Goal: Task Accomplishment & Management: Use online tool/utility

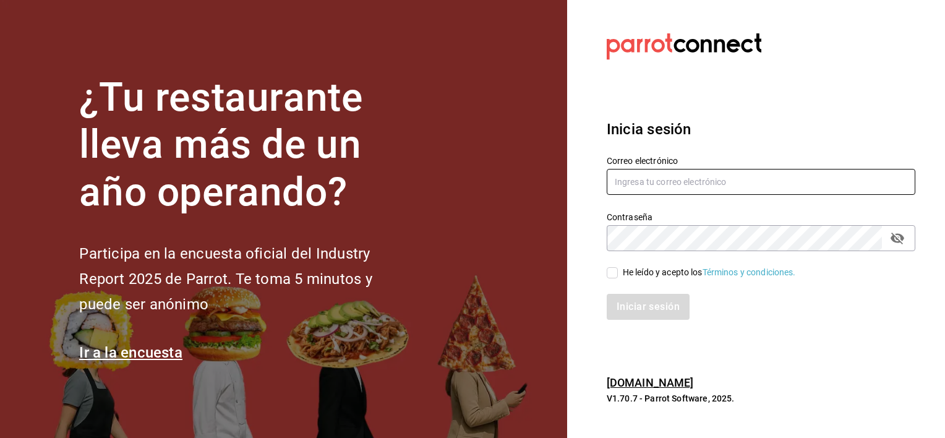
type input "[EMAIL_ADDRESS][DOMAIN_NAME]"
click at [611, 273] on input "He leído y acepto los Términos y condiciones." at bounding box center [612, 272] width 11 height 11
checkbox input "true"
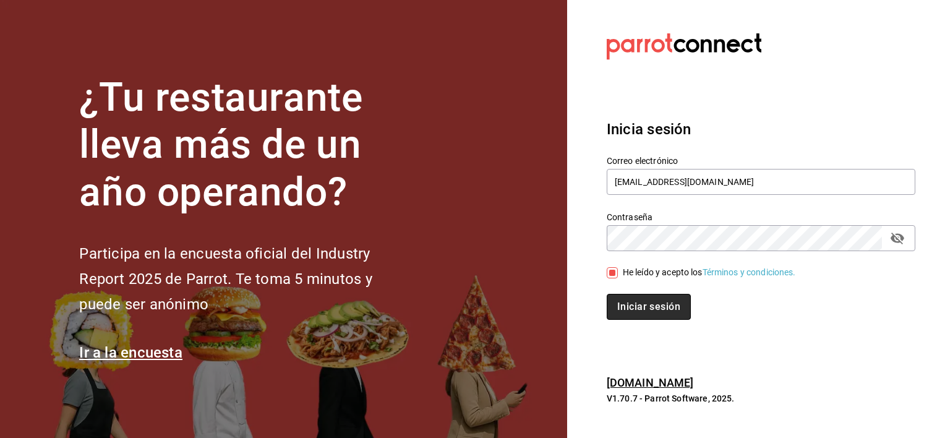
click at [658, 305] on button "Iniciar sesión" at bounding box center [649, 307] width 84 height 26
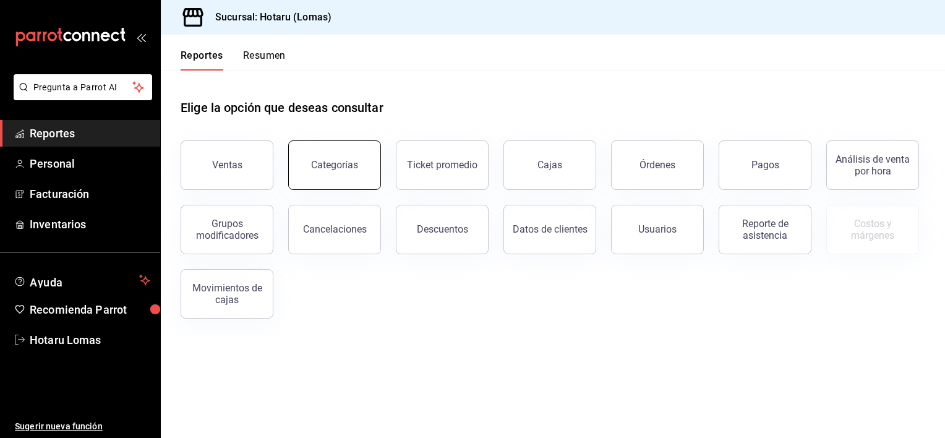
click at [337, 163] on div "Categorías" at bounding box center [334, 165] width 47 height 12
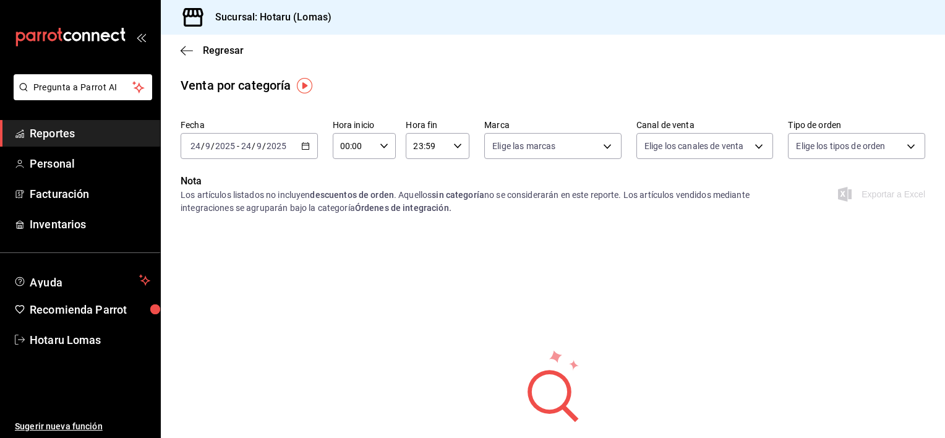
click at [300, 153] on div "[DATE] [DATE] - [DATE] [DATE]" at bounding box center [249, 146] width 137 height 26
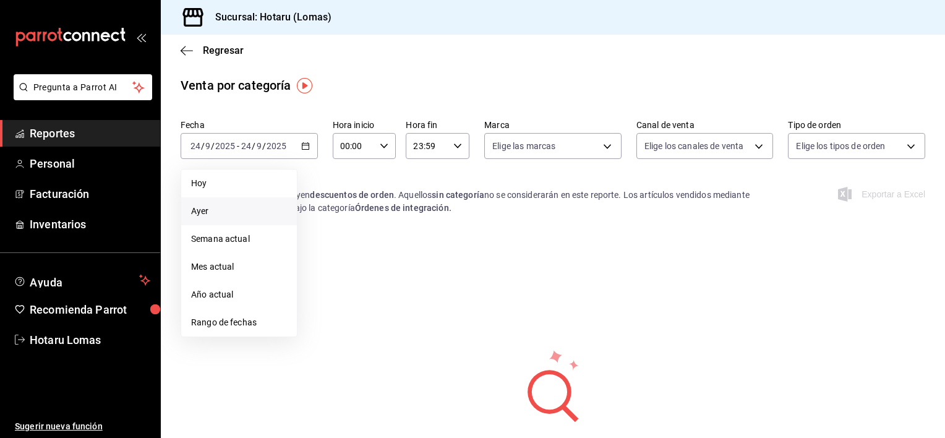
click at [235, 210] on span "Ayer" at bounding box center [239, 211] width 96 height 13
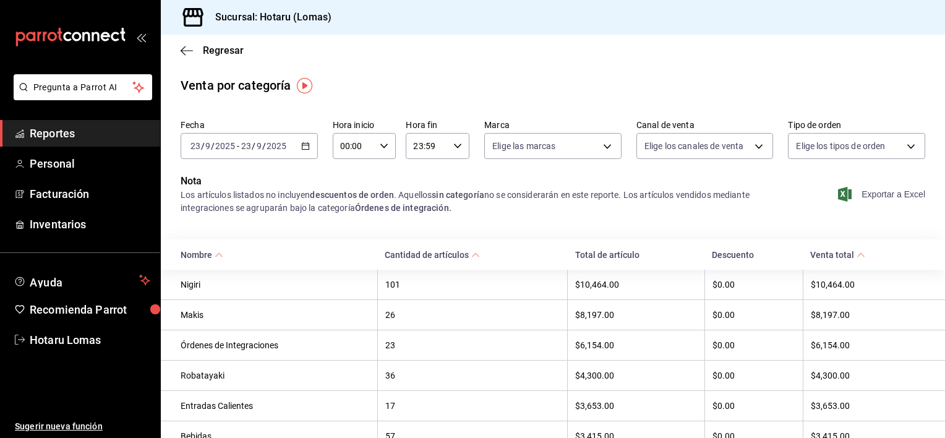
click at [883, 187] on span "Exportar a Excel" at bounding box center [883, 194] width 85 height 15
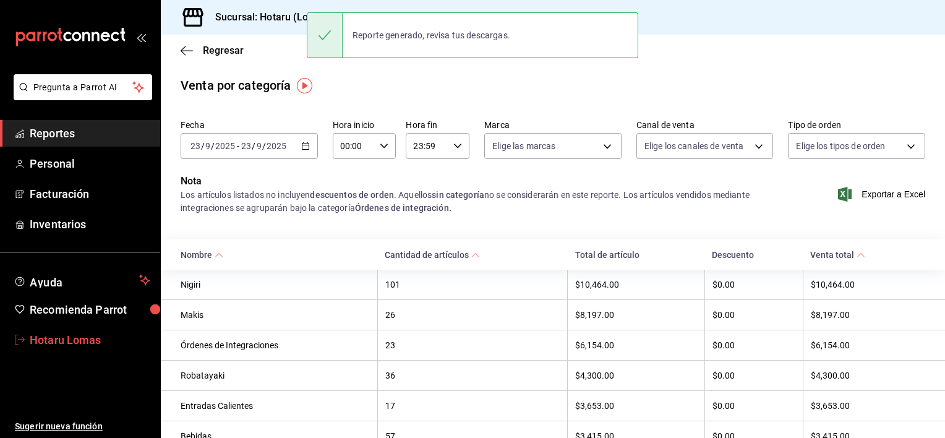
click at [64, 341] on span "Hotaru Lomas" at bounding box center [90, 340] width 121 height 17
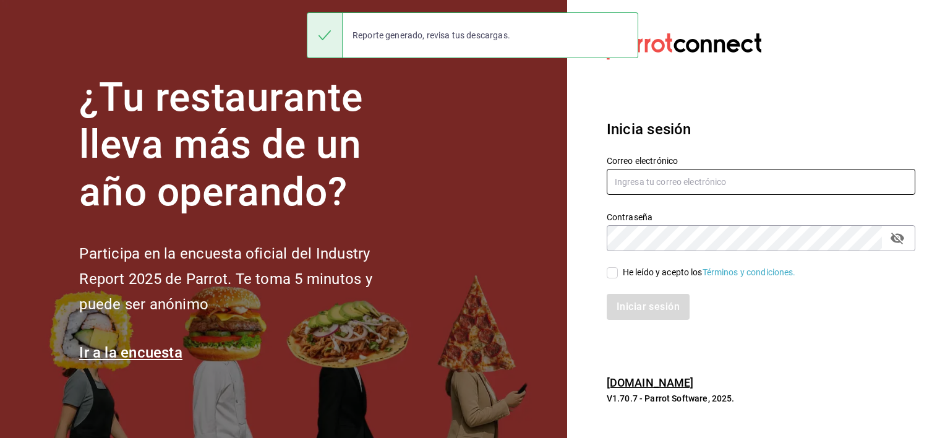
type input "[EMAIL_ADDRESS][PERSON_NAME][DOMAIN_NAME]"
